Goal: Book appointment/travel/reservation

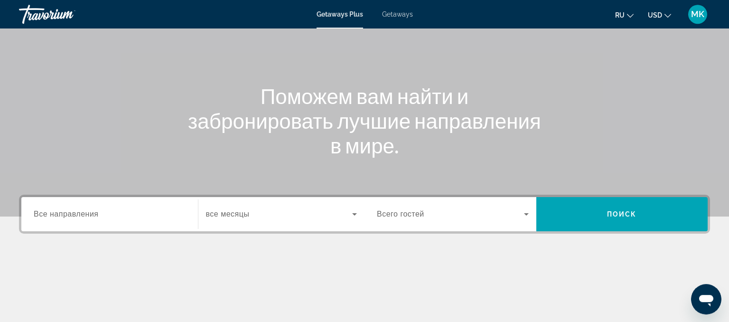
scroll to position [133, 0]
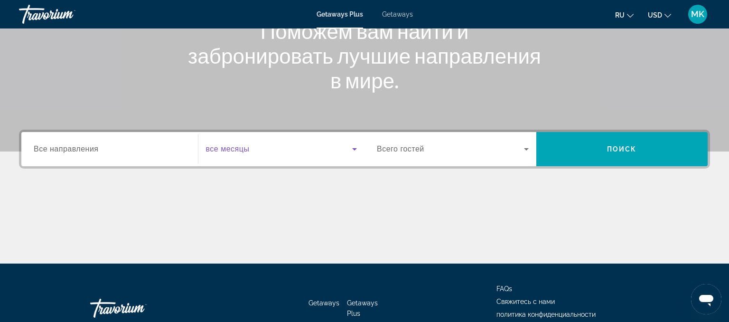
click at [356, 147] on icon "Search widget" at bounding box center [354, 148] width 11 height 11
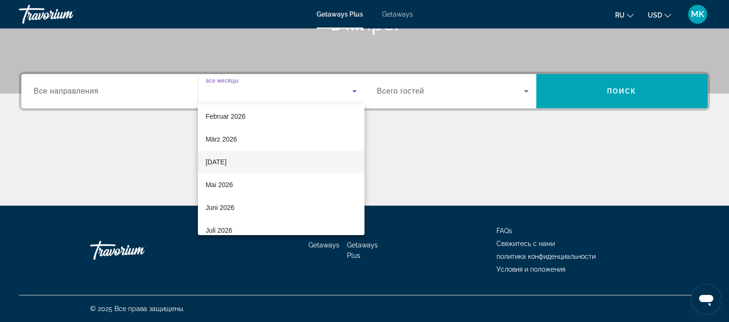
scroll to position [196, 0]
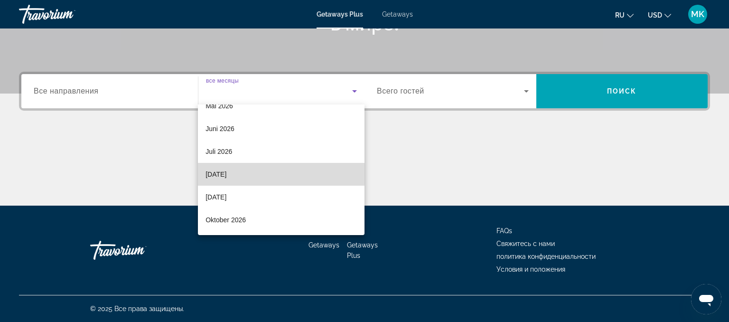
click at [226, 173] on span "[DATE]" at bounding box center [215, 173] width 21 height 11
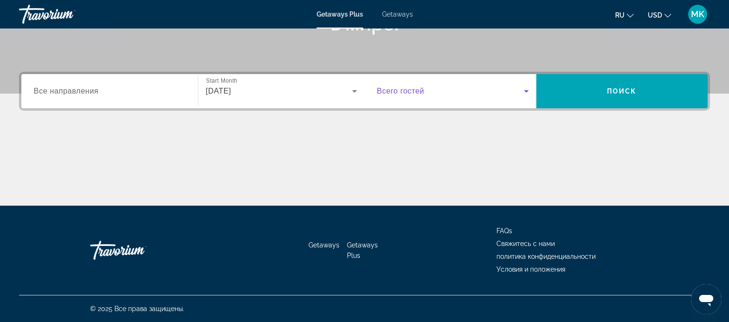
click at [424, 89] on span "Search widget" at bounding box center [450, 90] width 147 height 11
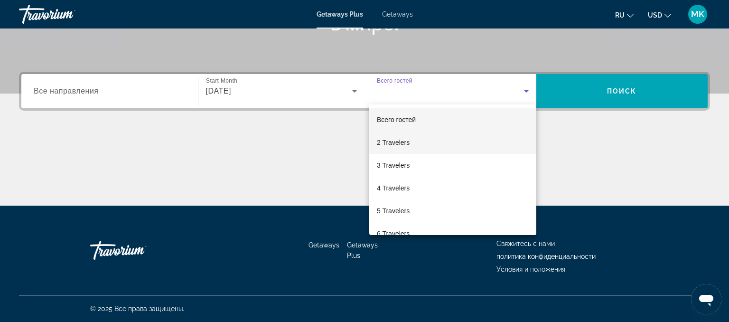
scroll to position [105, 0]
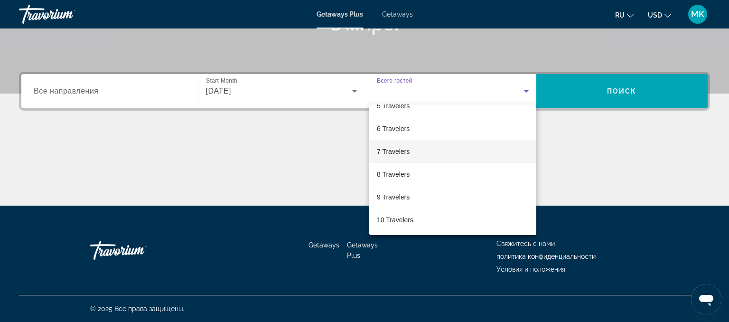
click at [411, 152] on mat-option "7 Travelers" at bounding box center [452, 151] width 167 height 23
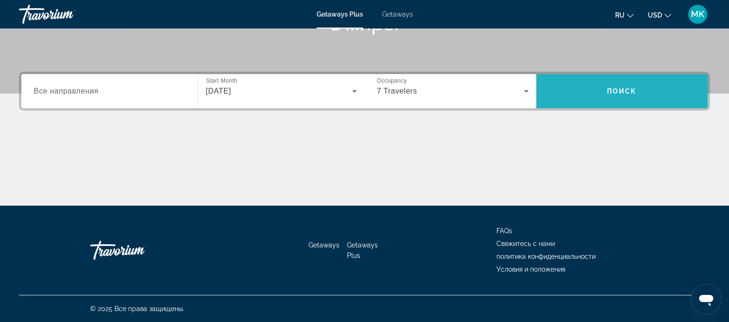
click at [628, 92] on span "Поиск" at bounding box center [622, 91] width 30 height 8
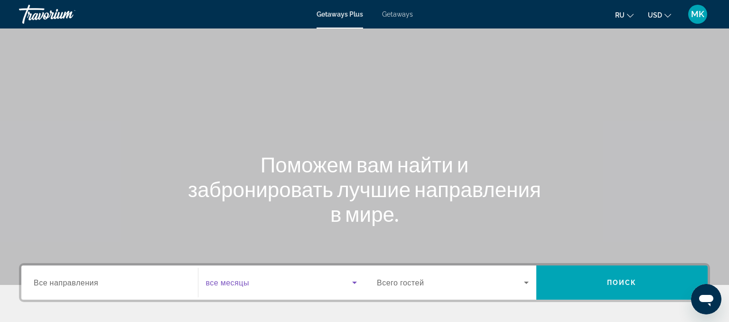
click at [357, 283] on icon "Search widget" at bounding box center [354, 282] width 11 height 11
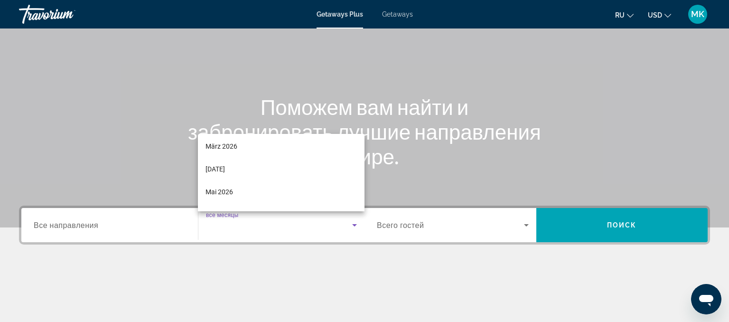
scroll to position [209, 0]
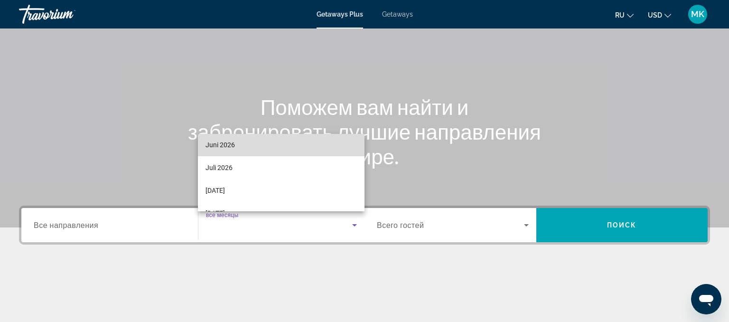
click at [250, 146] on mat-option "Juni 2026" at bounding box center [281, 144] width 166 height 23
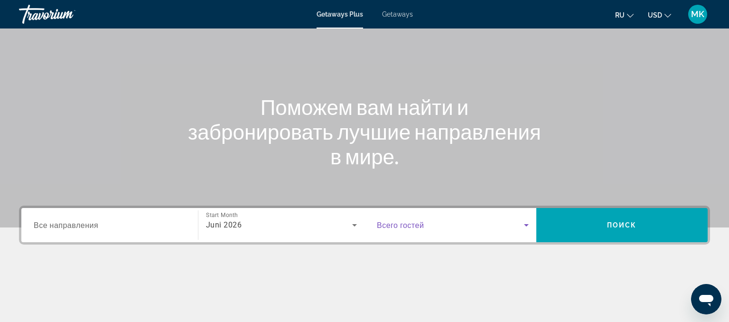
click at [530, 221] on icon "Search widget" at bounding box center [525, 224] width 11 height 11
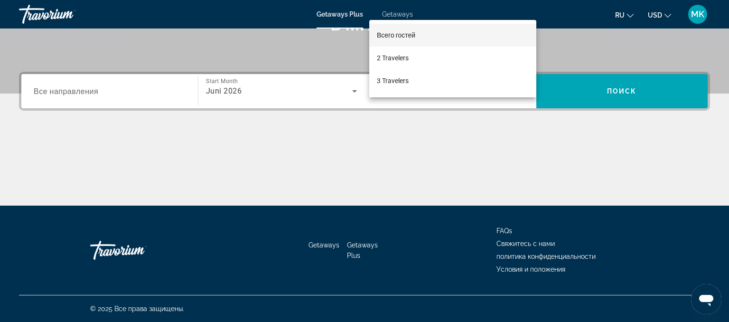
scroll to position [57, 0]
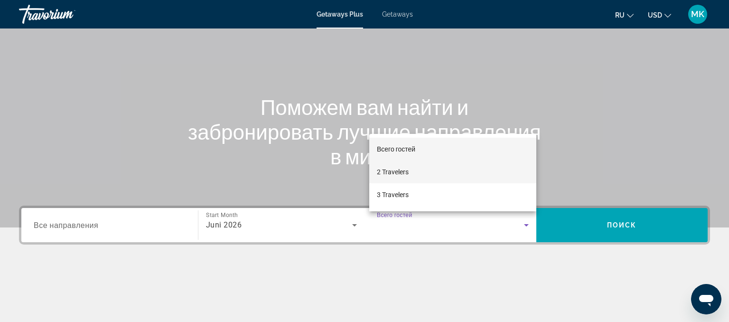
click at [397, 170] on span "2 Travelers" at bounding box center [393, 171] width 32 height 11
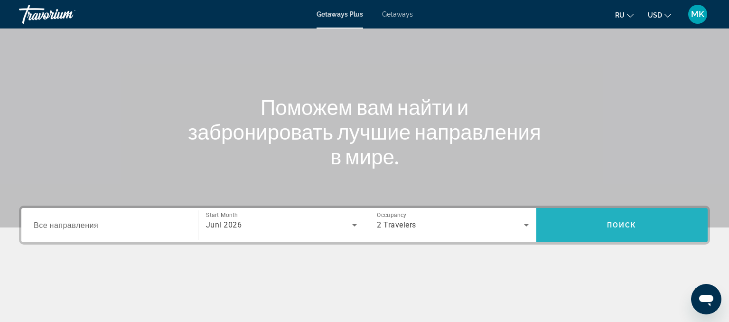
click at [625, 225] on span "Поиск" at bounding box center [622, 225] width 30 height 8
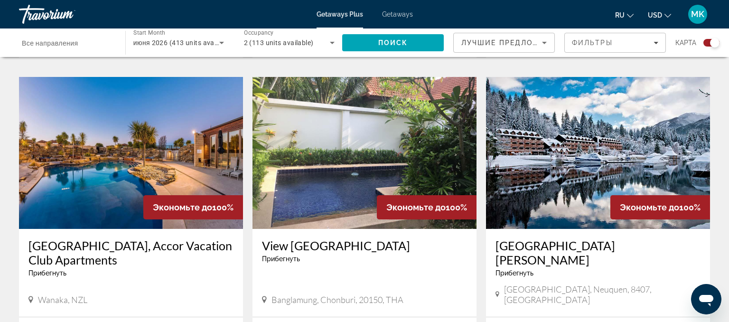
scroll to position [1469, 0]
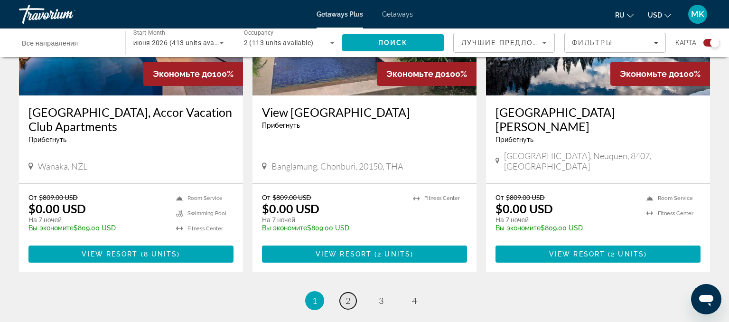
click at [347, 295] on span "2" at bounding box center [347, 300] width 5 height 10
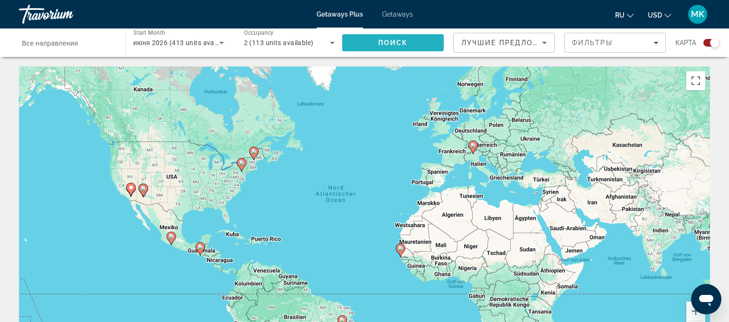
click at [394, 39] on span "Поиск" at bounding box center [393, 43] width 30 height 8
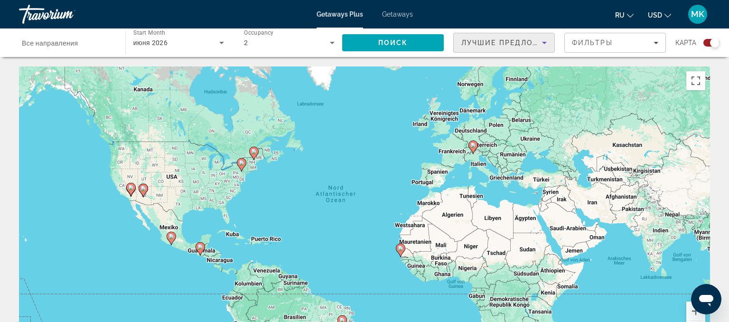
click at [548, 42] on icon "Sort by" at bounding box center [543, 42] width 11 height 11
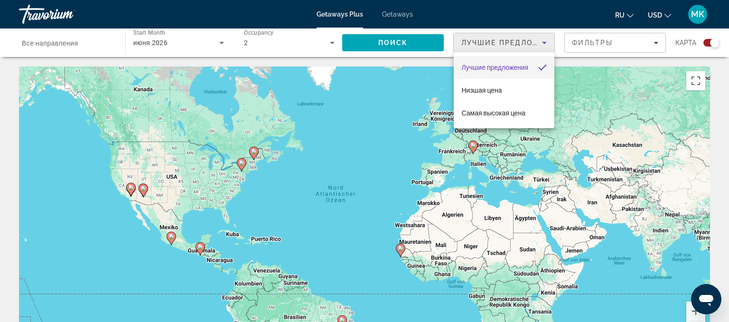
click at [333, 42] on div at bounding box center [364, 161] width 729 height 322
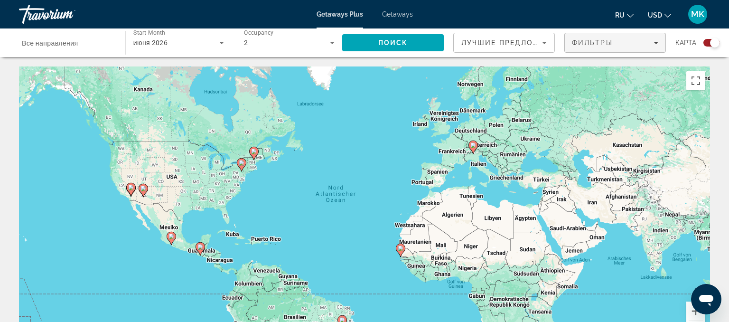
click at [655, 42] on icon "Filters" at bounding box center [655, 42] width 5 height 5
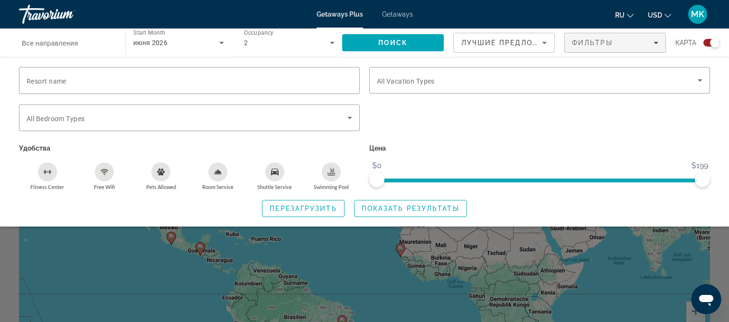
click at [53, 17] on div "Travorium" at bounding box center [66, 14] width 95 height 25
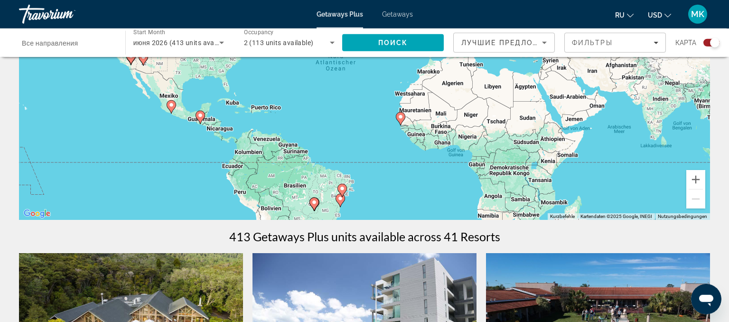
scroll to position [133, 0]
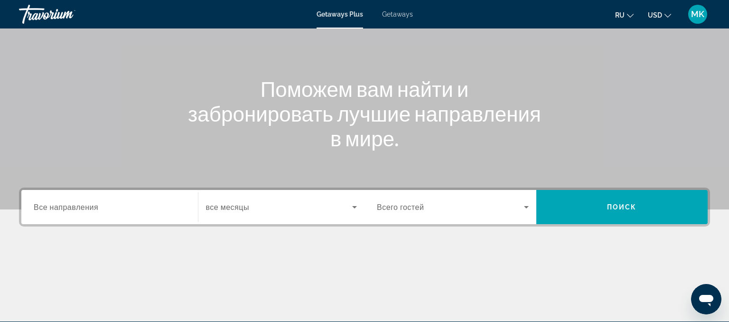
scroll to position [133, 0]
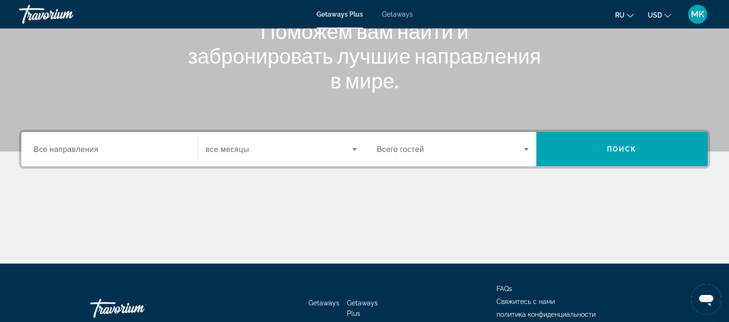
click at [237, 148] on span "все месяцы" at bounding box center [227, 149] width 43 height 9
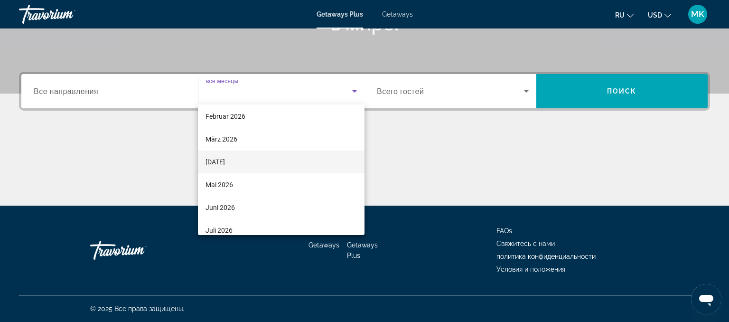
scroll to position [0, 0]
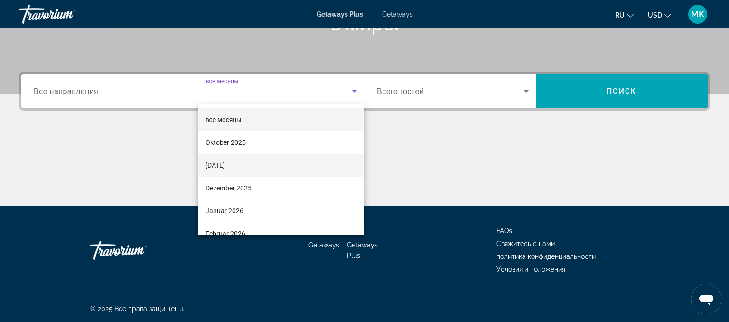
click at [225, 164] on span "[DATE]" at bounding box center [214, 164] width 19 height 11
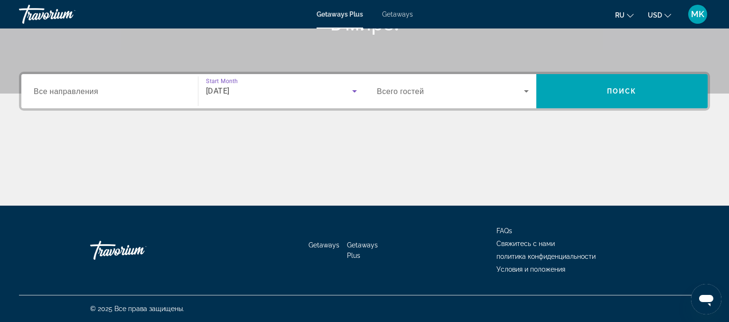
click at [524, 88] on icon "Search widget" at bounding box center [525, 90] width 11 height 11
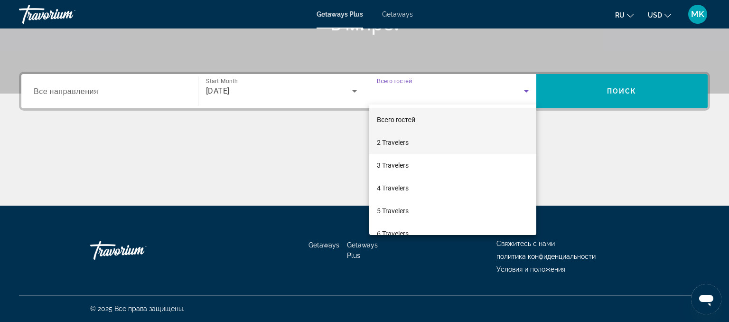
click at [392, 139] on span "2 Travelers" at bounding box center [393, 142] width 32 height 11
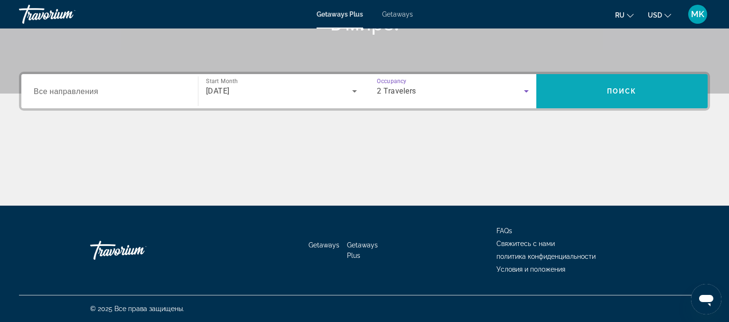
click at [627, 89] on span "Поиск" at bounding box center [622, 91] width 30 height 8
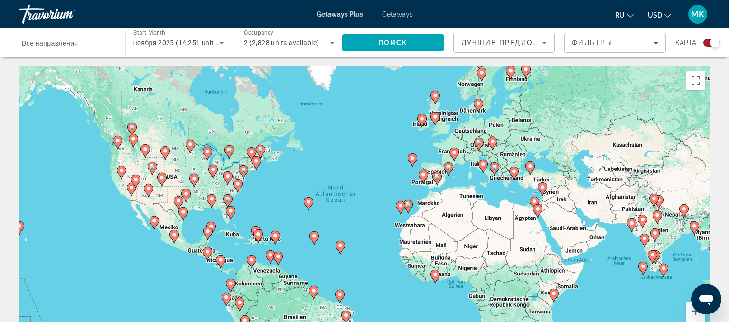
click at [539, 218] on div "Um den Modus zum Ziehen mit der Tastatur zu aktivieren, drückst du Alt + Eingab…" at bounding box center [364, 208] width 691 height 285
click at [536, 211] on image "Main content" at bounding box center [538, 209] width 6 height 6
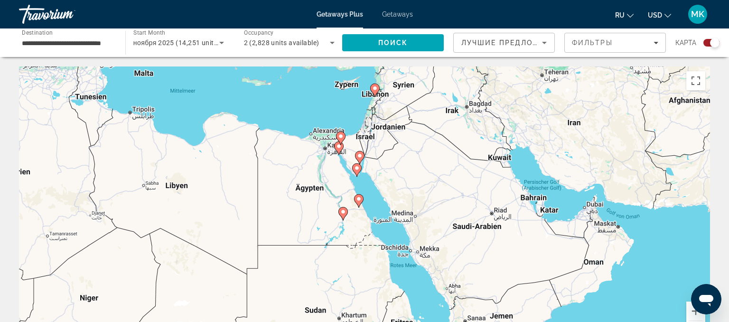
click at [360, 201] on image "Main content" at bounding box center [359, 199] width 6 height 6
type input "**********"
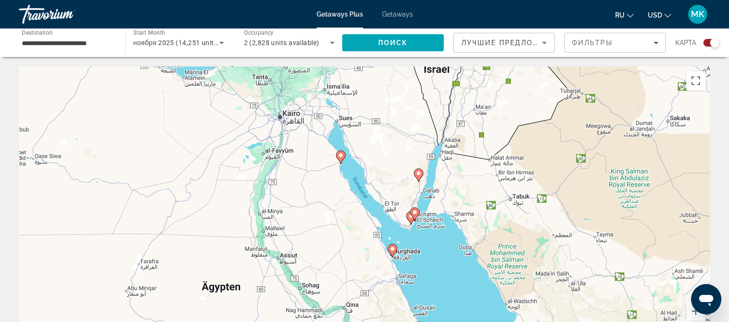
drag, startPoint x: 378, startPoint y: 145, endPoint x: 452, endPoint y: 300, distance: 171.4
click at [452, 300] on div "Um von einem Element zum anderen zu gelangen, drückst du die Pfeiltasten entspr…" at bounding box center [364, 208] width 691 height 285
click at [392, 248] on image "Main content" at bounding box center [392, 249] width 6 height 6
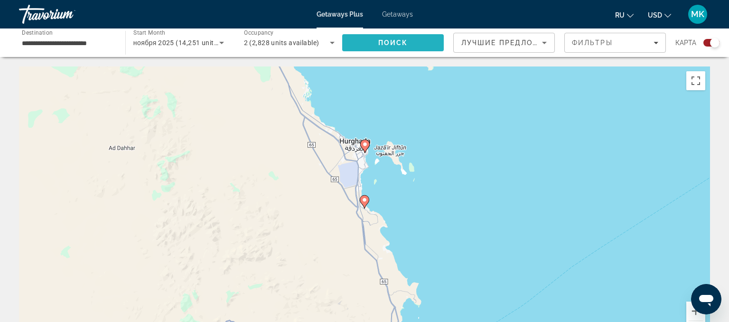
click at [394, 41] on span "Поиск" at bounding box center [393, 43] width 30 height 8
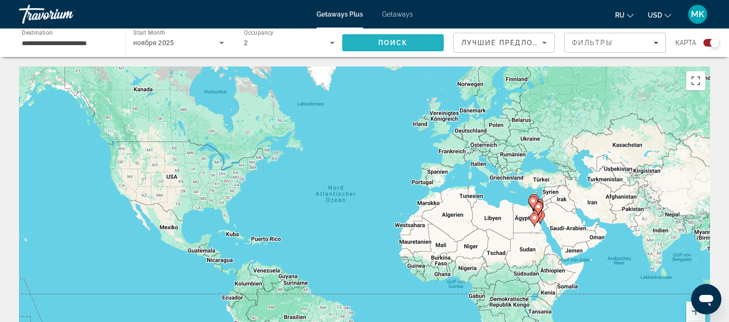
click at [386, 42] on span "Поиск" at bounding box center [393, 43] width 30 height 8
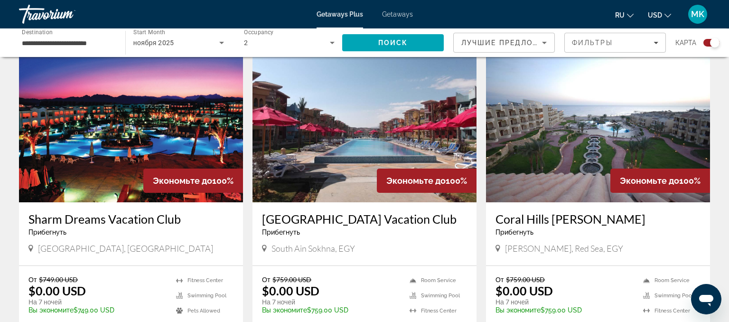
scroll to position [400, 0]
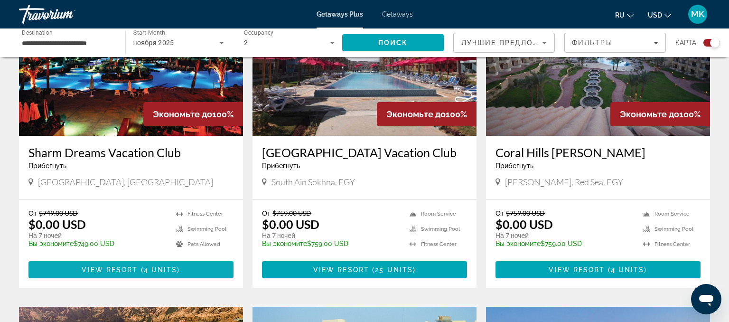
click at [134, 266] on span "View Resort" at bounding box center [110, 270] width 56 height 8
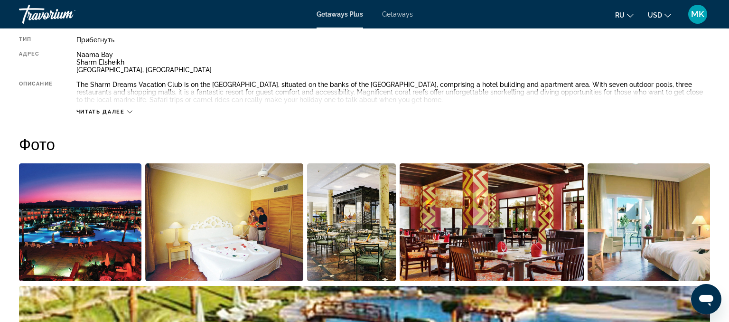
scroll to position [400, 0]
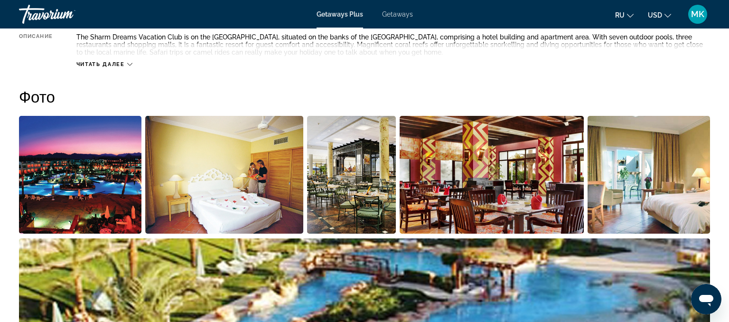
click at [115, 62] on span "Читать далее" at bounding box center [100, 64] width 48 height 6
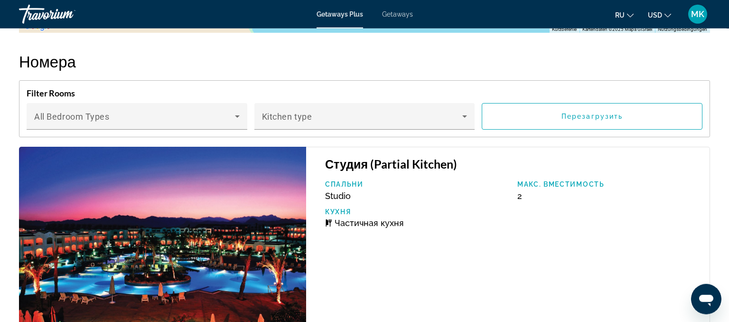
scroll to position [1434, 0]
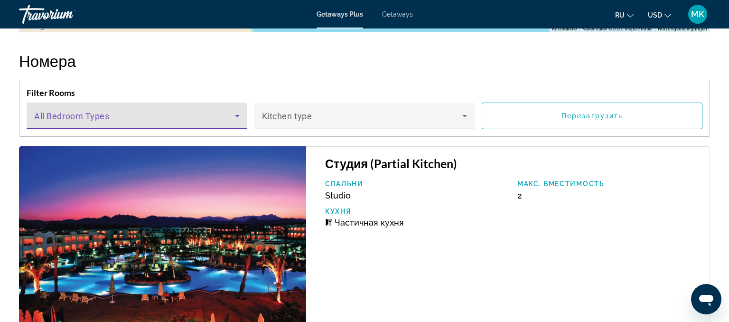
click at [236, 110] on icon "Main content" at bounding box center [236, 115] width 11 height 11
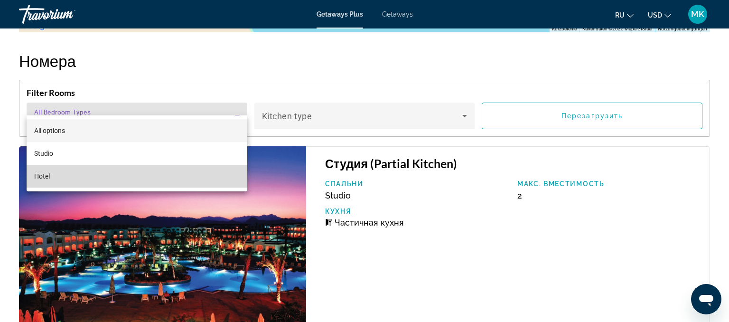
click at [45, 175] on span "Hotel" at bounding box center [42, 175] width 16 height 11
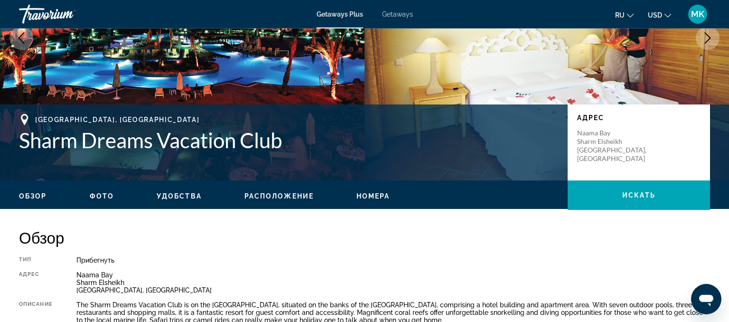
scroll to position [127, 0]
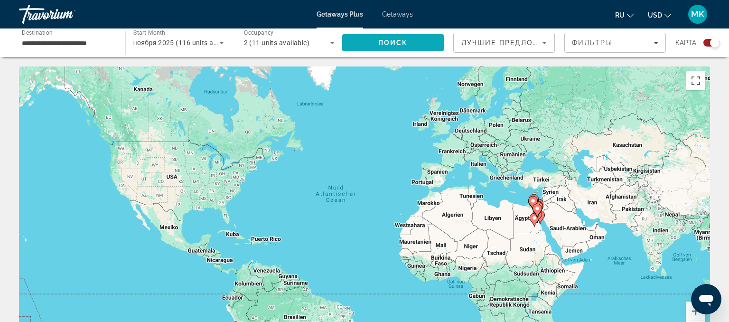
click at [406, 41] on span "Поиск" at bounding box center [393, 43] width 30 height 8
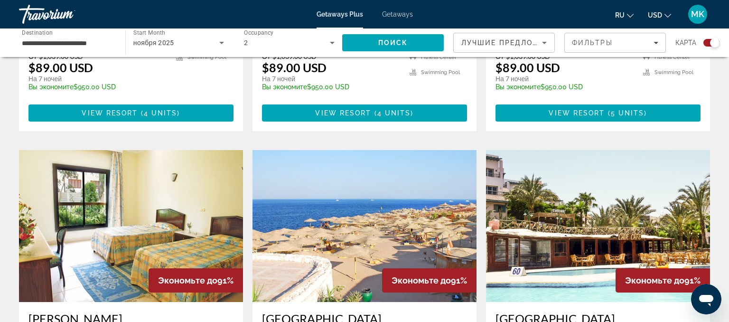
scroll to position [1336, 0]
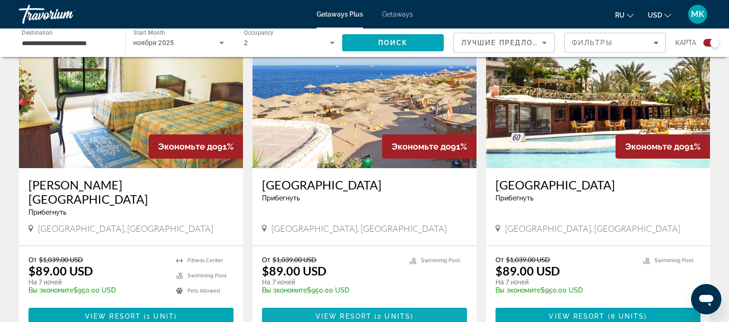
click at [395, 312] on span "2 units" at bounding box center [393, 316] width 33 height 8
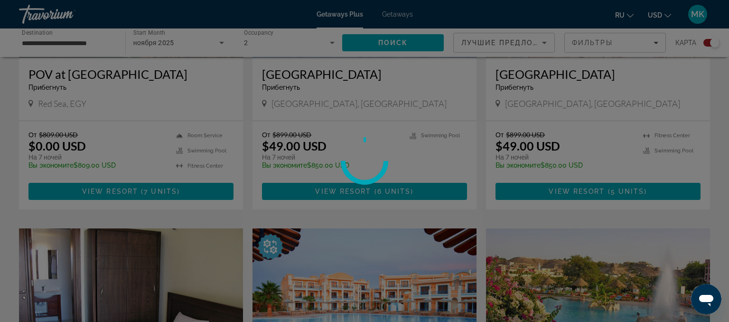
scroll to position [935, 0]
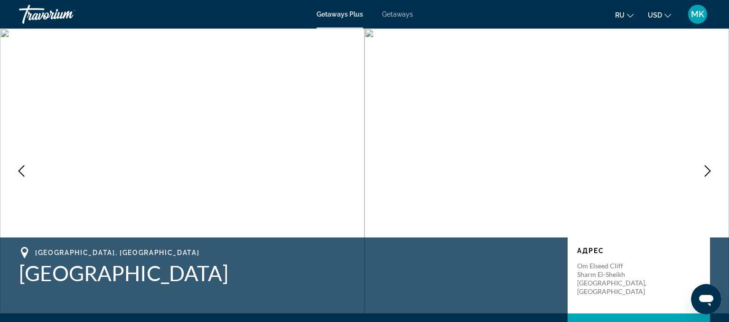
click at [708, 172] on icon "Next image" at bounding box center [707, 170] width 6 height 11
click at [21, 171] on icon "Previous image" at bounding box center [21, 170] width 11 height 11
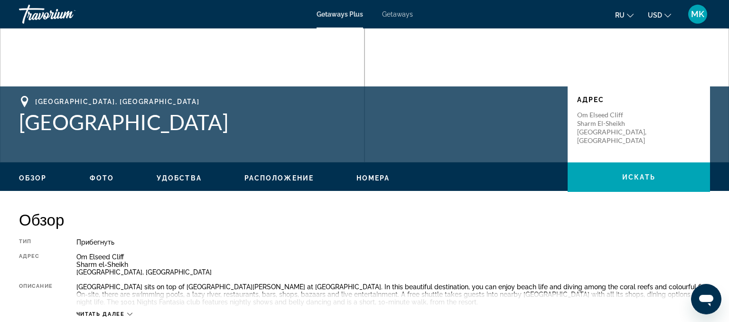
scroll to position [267, 0]
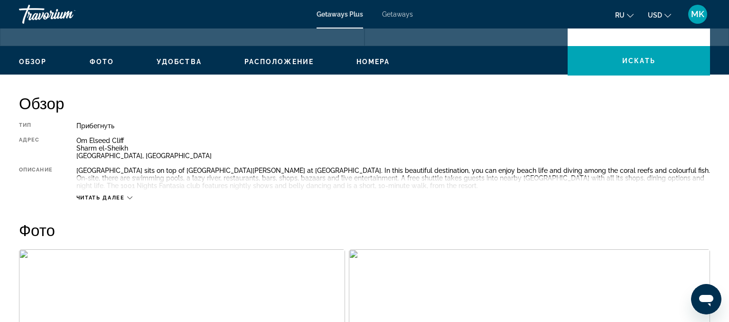
click at [117, 196] on span "Читать далее" at bounding box center [100, 197] width 48 height 6
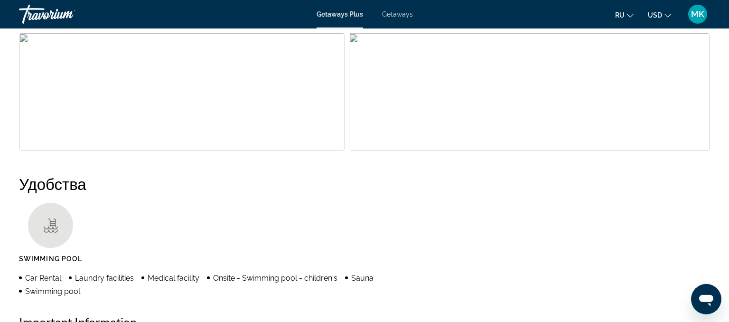
scroll to position [400, 0]
